Goal: Use online tool/utility: Utilize a website feature to perform a specific function

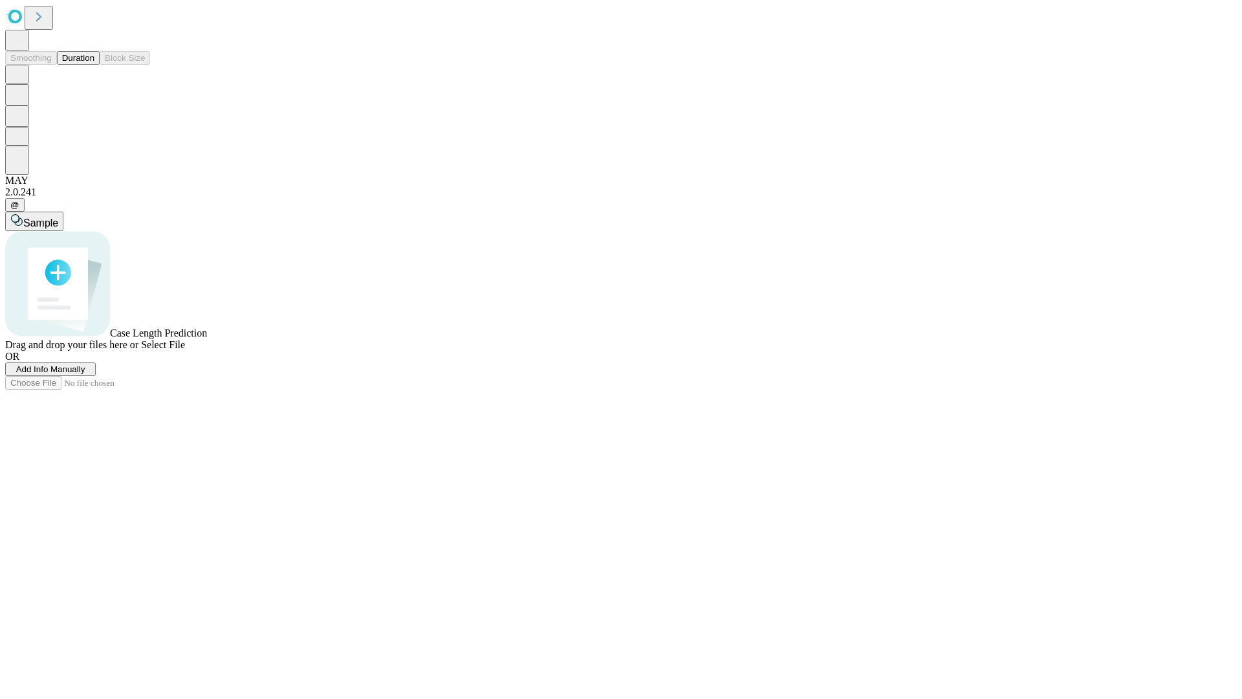
click at [94, 65] on button "Duration" at bounding box center [78, 58] width 43 height 14
click at [185, 350] on span "Select File" at bounding box center [163, 344] width 44 height 11
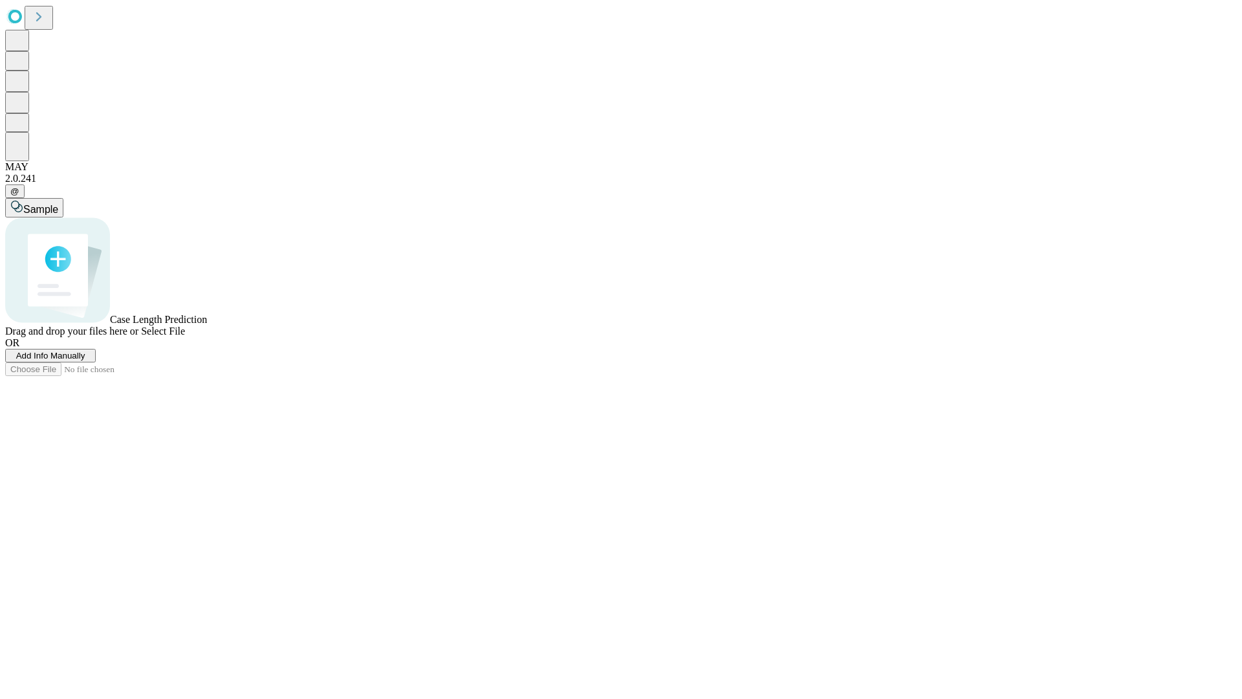
click at [185, 336] on span "Select File" at bounding box center [163, 330] width 44 height 11
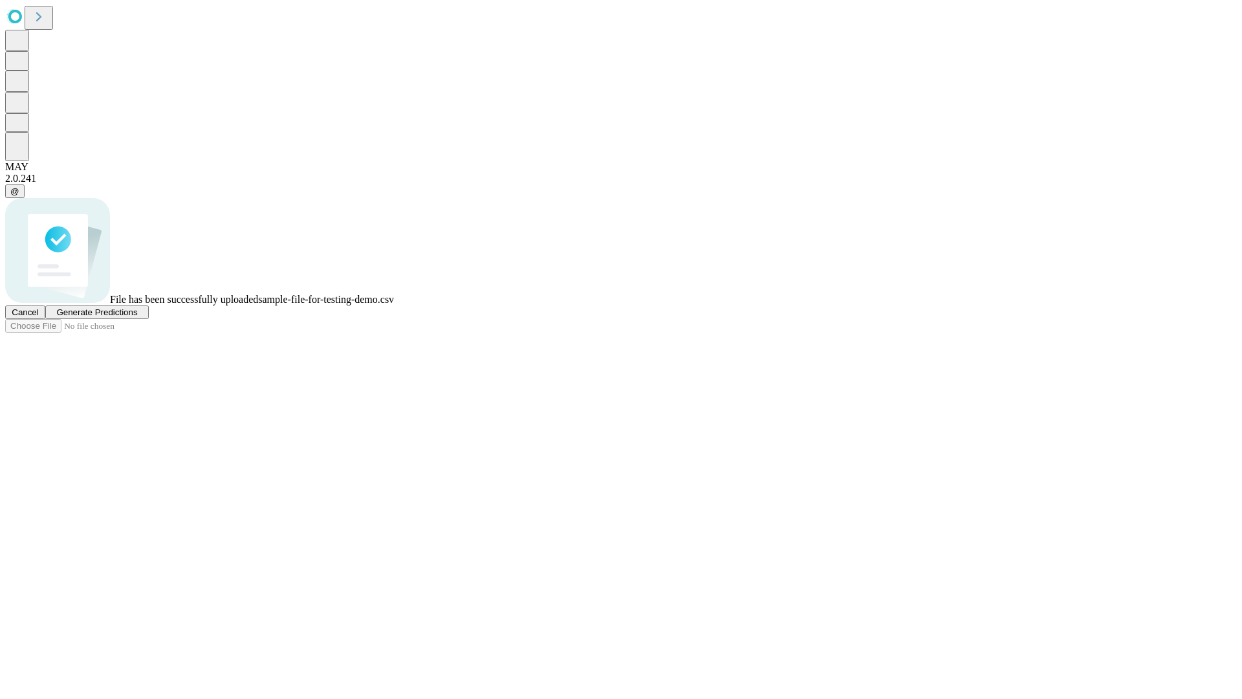
click at [137, 317] on span "Generate Predictions" at bounding box center [96, 312] width 81 height 10
